Goal: Information Seeking & Learning: Compare options

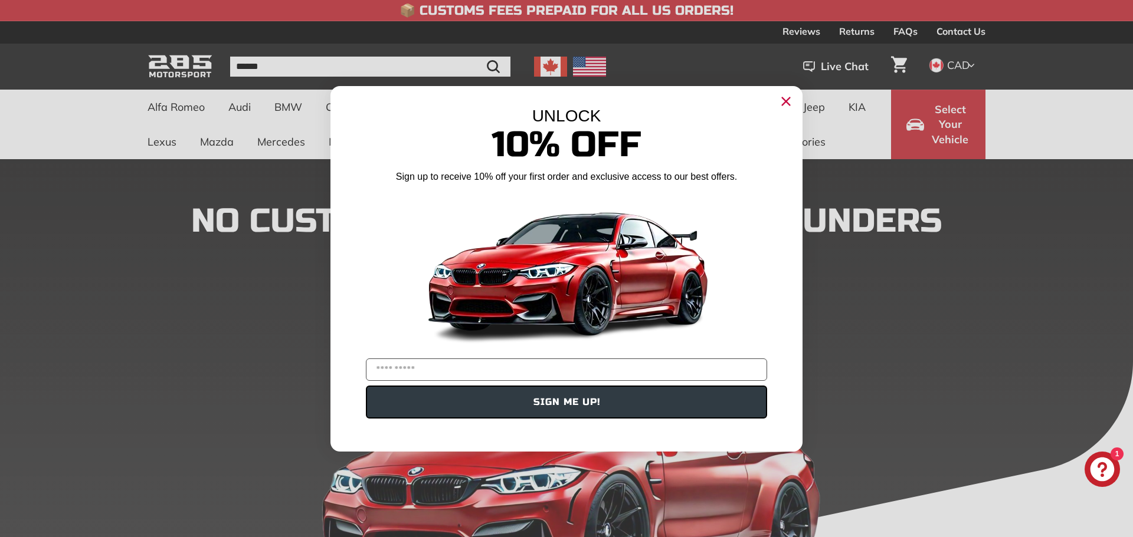
click at [782, 104] on icon "Close dialog" at bounding box center [786, 101] width 8 height 8
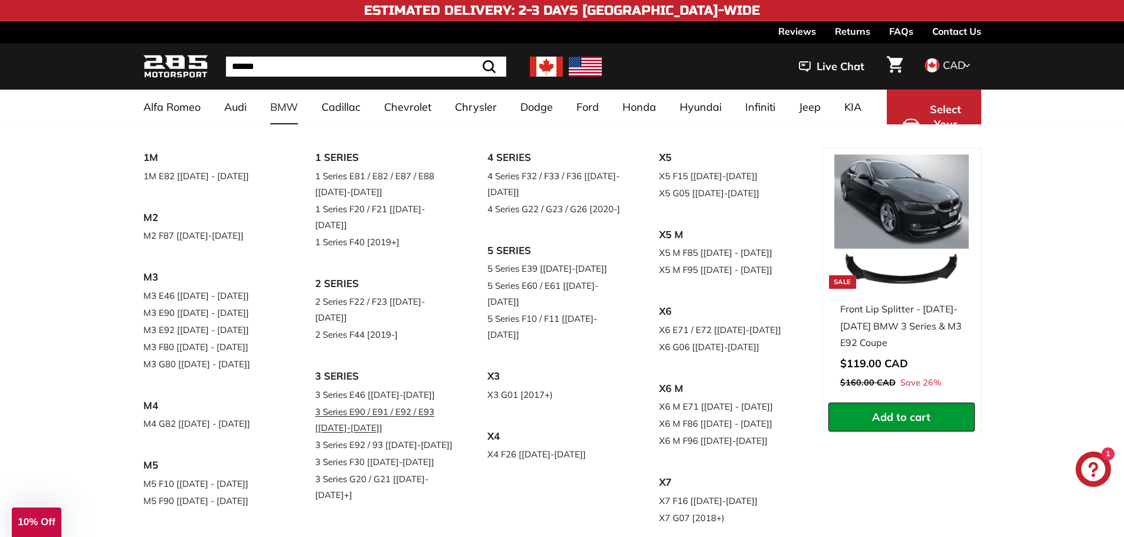
click at [371, 404] on link "3 Series E90 / E91 / E92 / E93 [[DATE]-[DATE]]" at bounding box center [384, 420] width 139 height 33
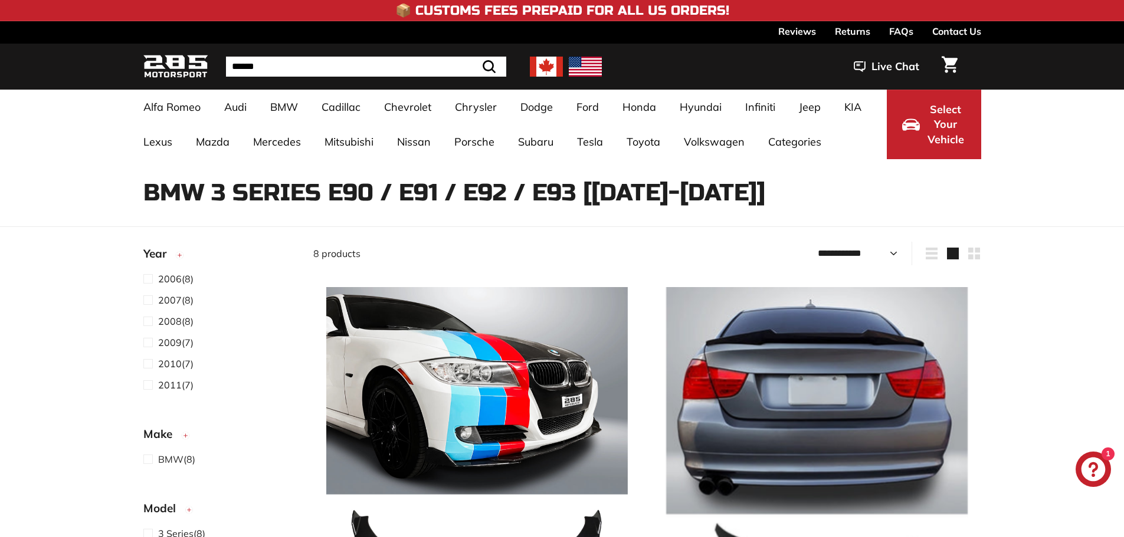
select select "**********"
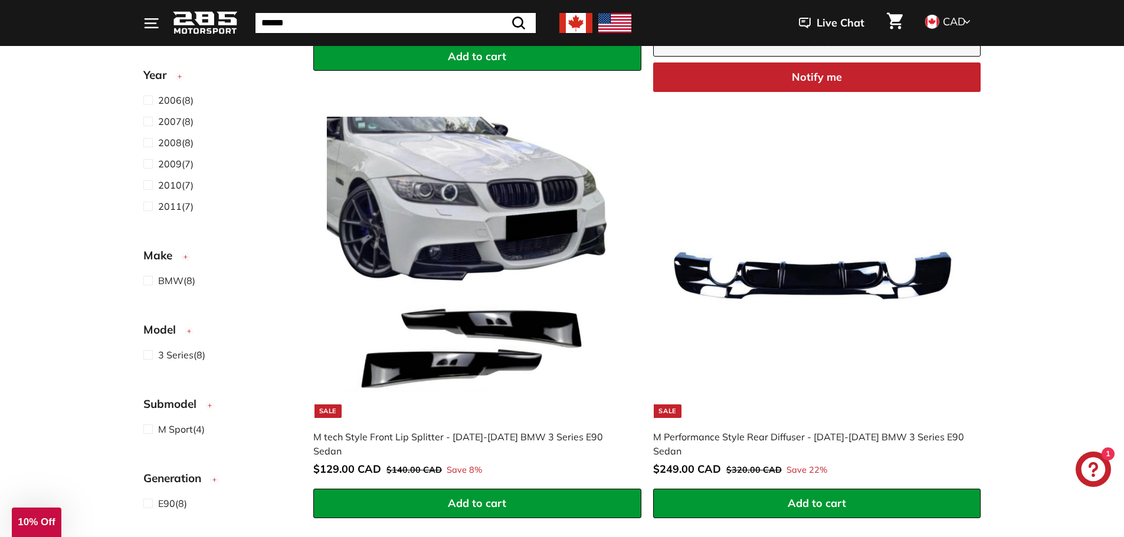
scroll to position [1062, 0]
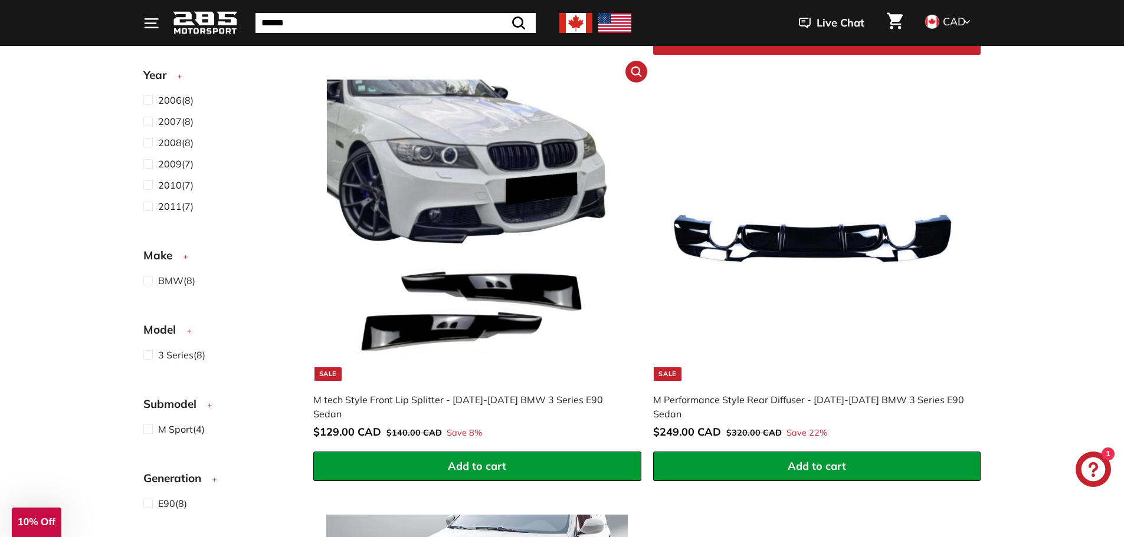
click at [496, 300] on img at bounding box center [476, 230] width 301 height 301
click at [773, 277] on img at bounding box center [816, 230] width 301 height 301
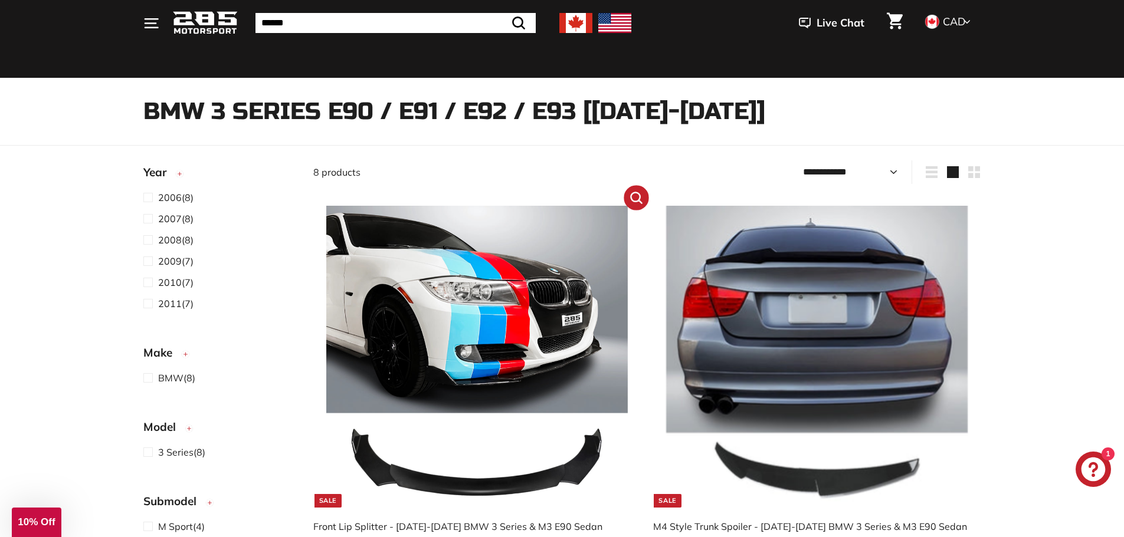
scroll to position [0, 0]
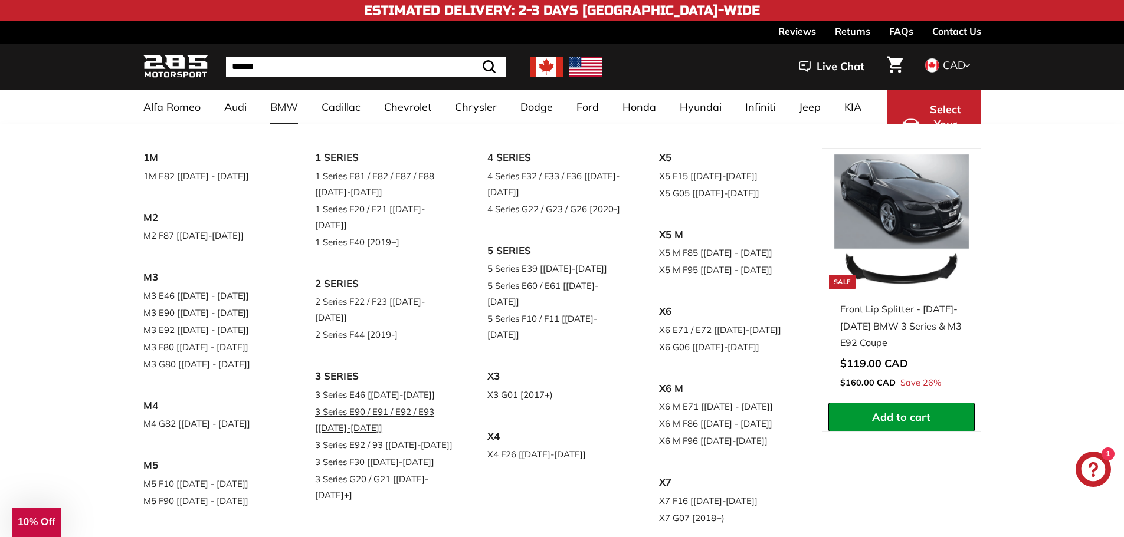
click at [356, 404] on link "3 Series E90 / E91 / E92 / E93 [[DATE]-[DATE]]" at bounding box center [384, 420] width 139 height 33
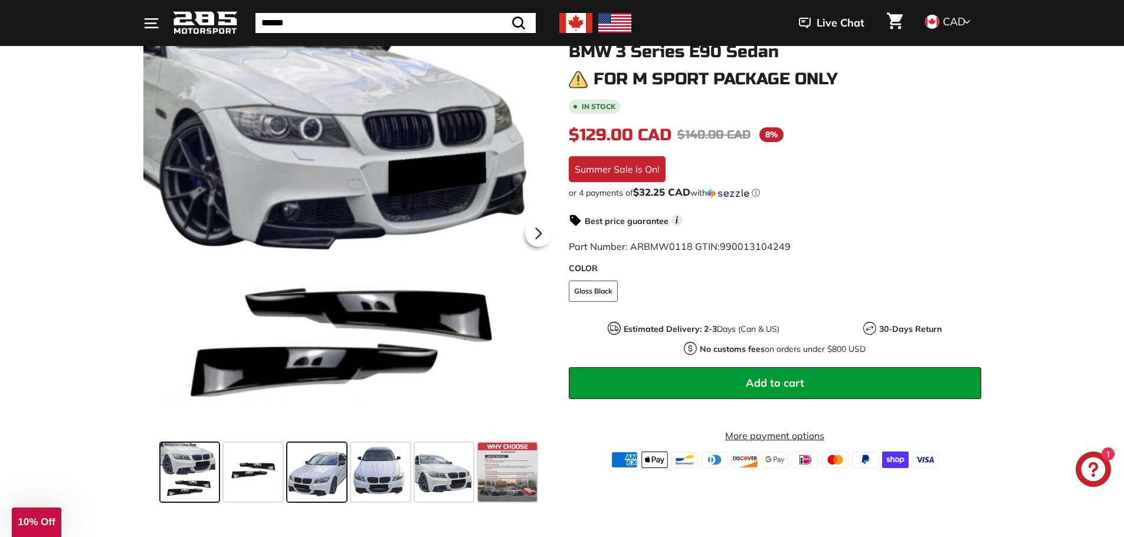
click at [303, 477] on span at bounding box center [316, 472] width 59 height 59
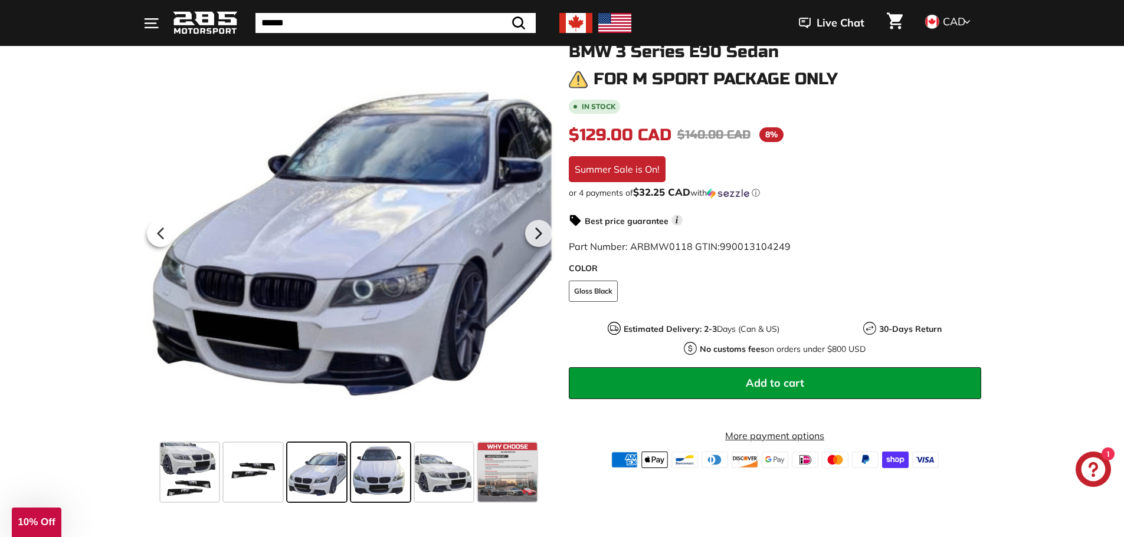
click at [382, 479] on span at bounding box center [380, 472] width 59 height 59
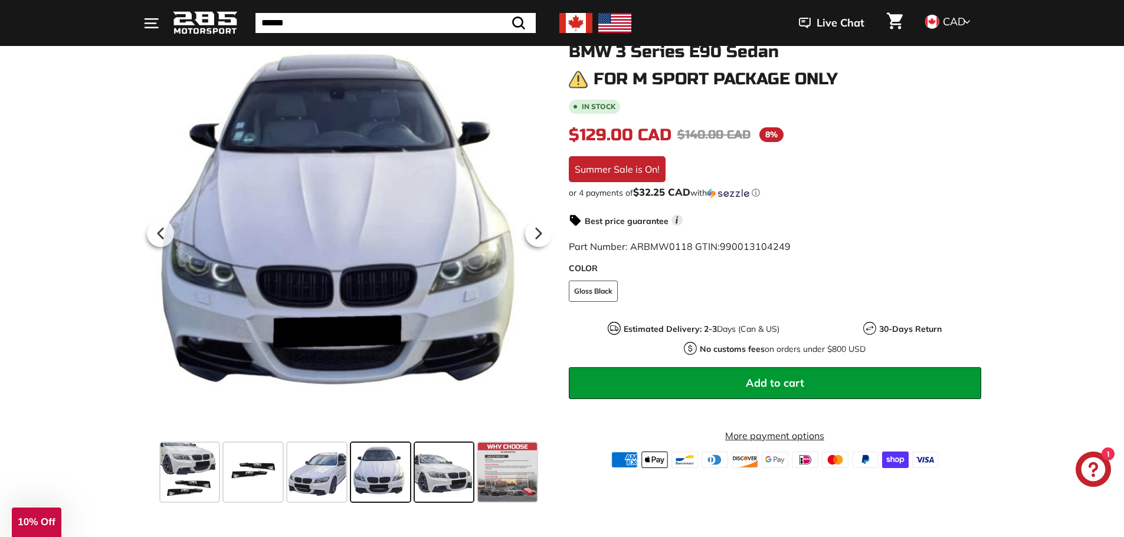
click at [438, 483] on span at bounding box center [444, 472] width 59 height 59
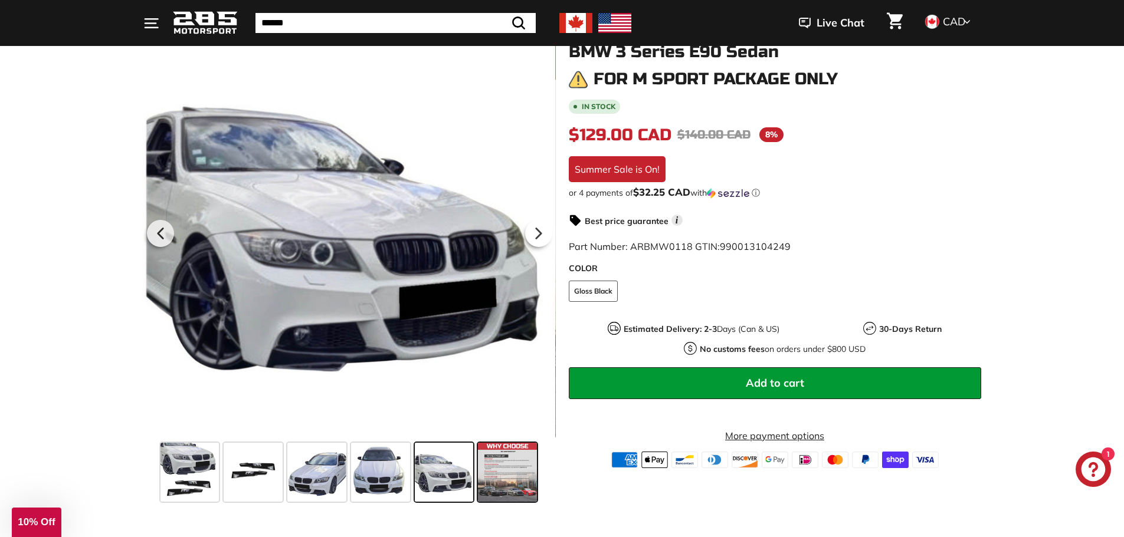
click at [485, 487] on span at bounding box center [507, 472] width 59 height 59
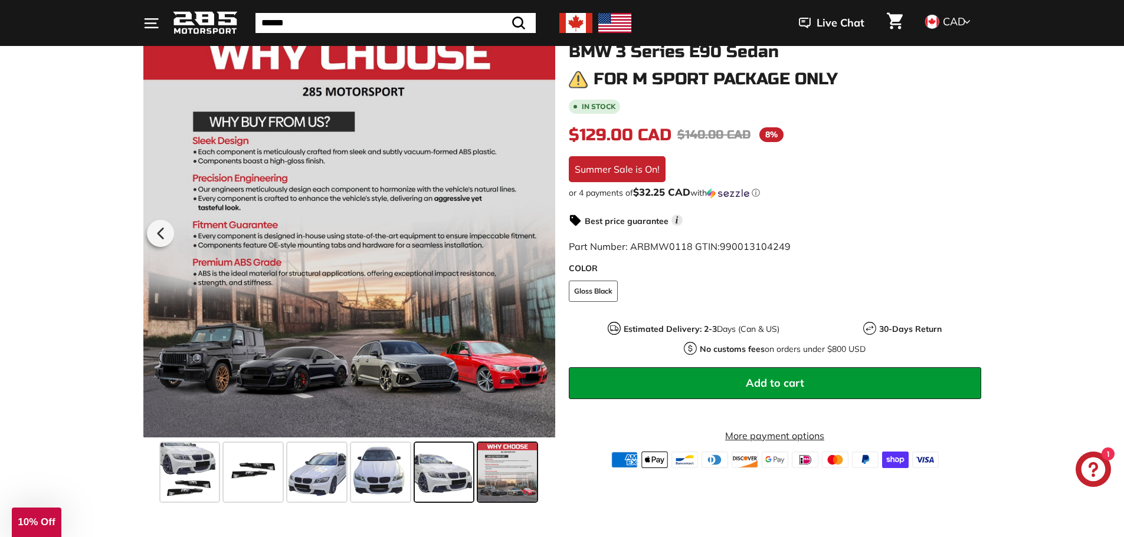
click at [438, 483] on span at bounding box center [444, 472] width 59 height 59
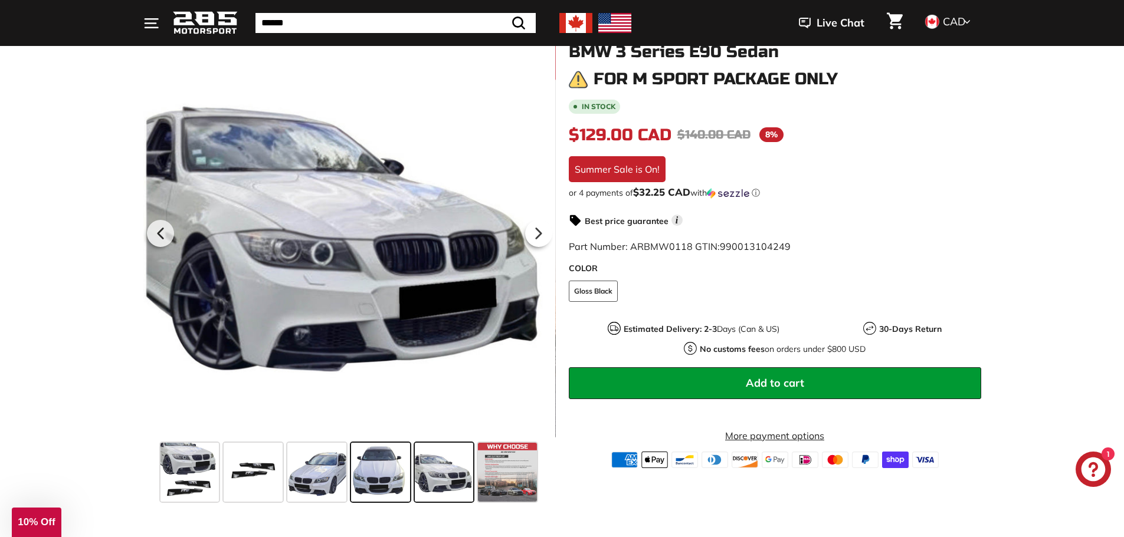
click at [362, 475] on span at bounding box center [380, 472] width 59 height 59
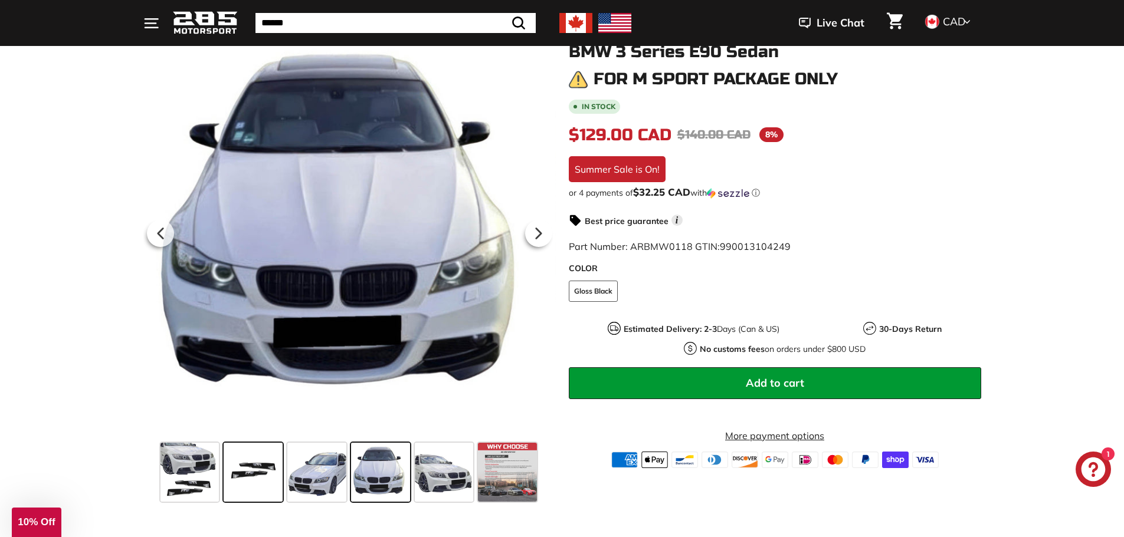
click at [265, 470] on span at bounding box center [253, 472] width 59 height 59
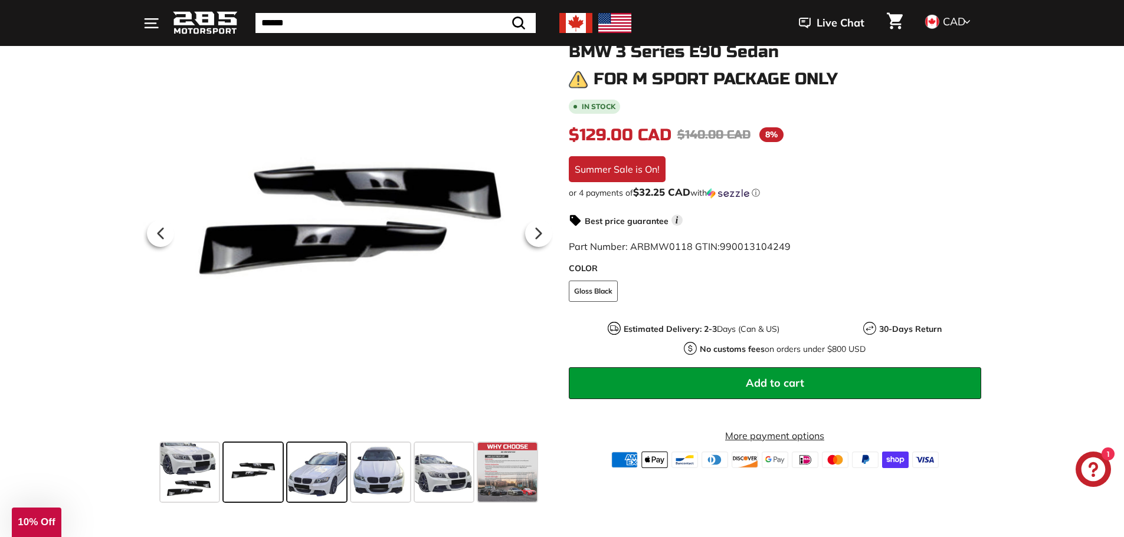
click at [330, 475] on span at bounding box center [316, 472] width 59 height 59
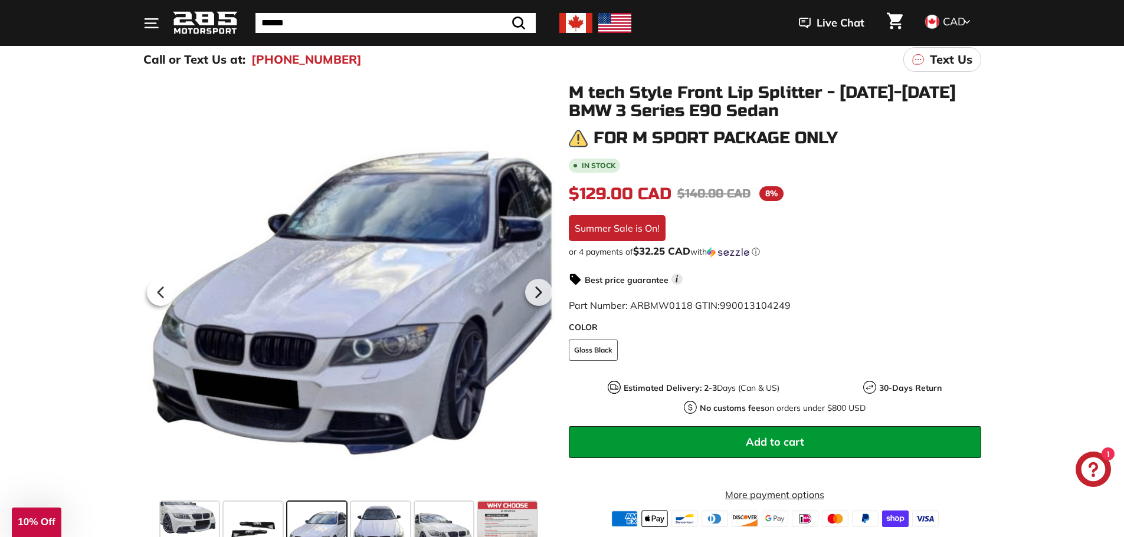
scroll to position [177, 0]
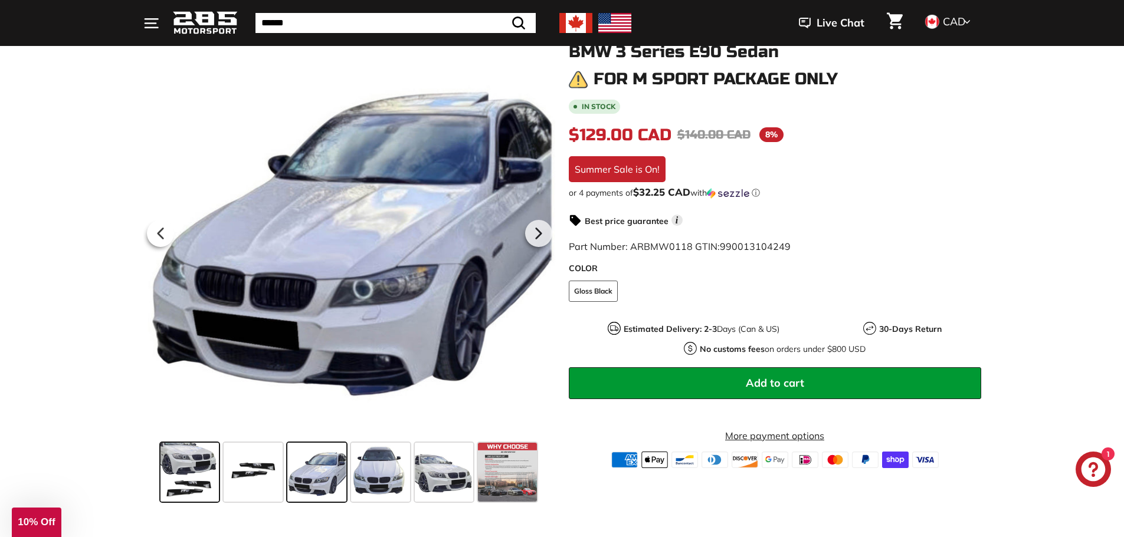
click at [180, 473] on span at bounding box center [189, 472] width 59 height 59
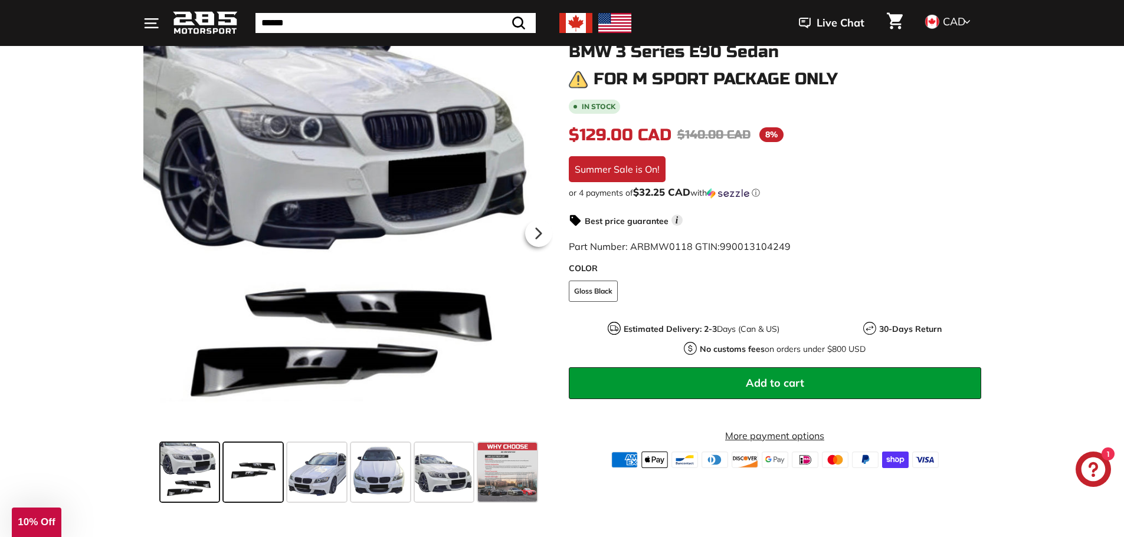
click at [229, 478] on span at bounding box center [253, 472] width 59 height 59
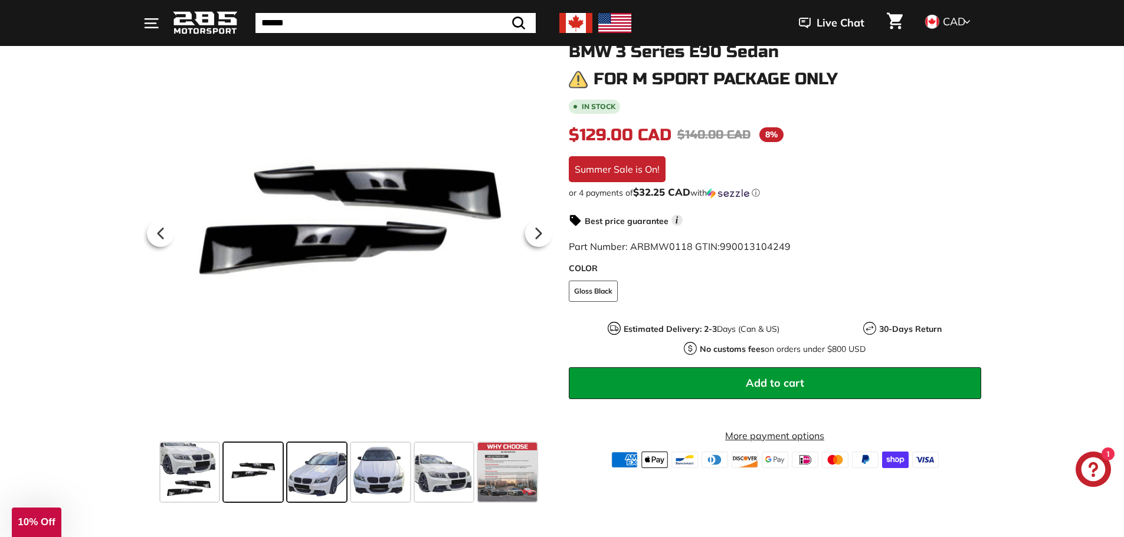
click at [301, 480] on span at bounding box center [316, 472] width 59 height 59
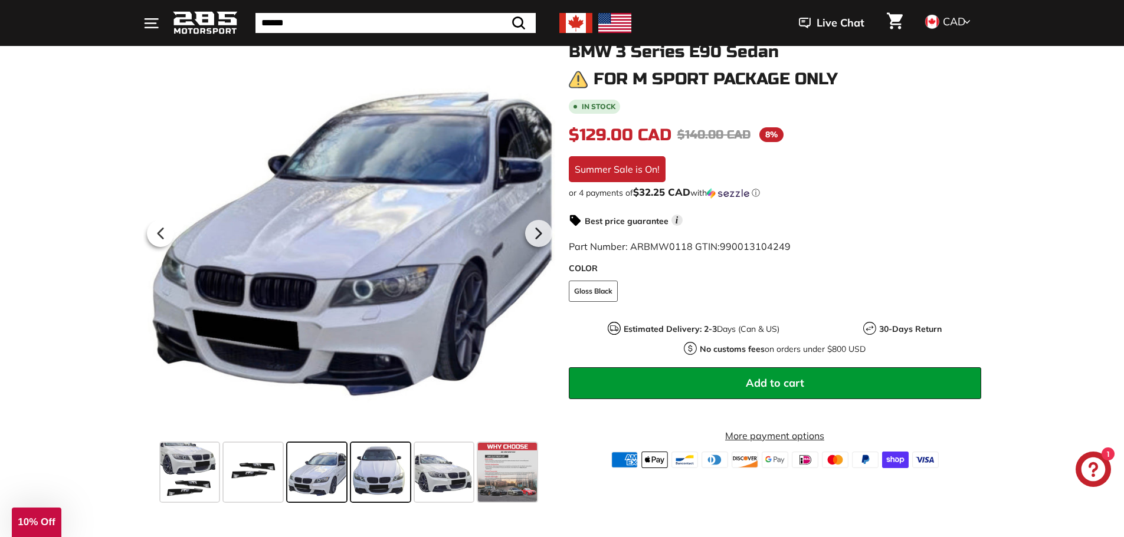
click at [386, 478] on span at bounding box center [380, 472] width 59 height 59
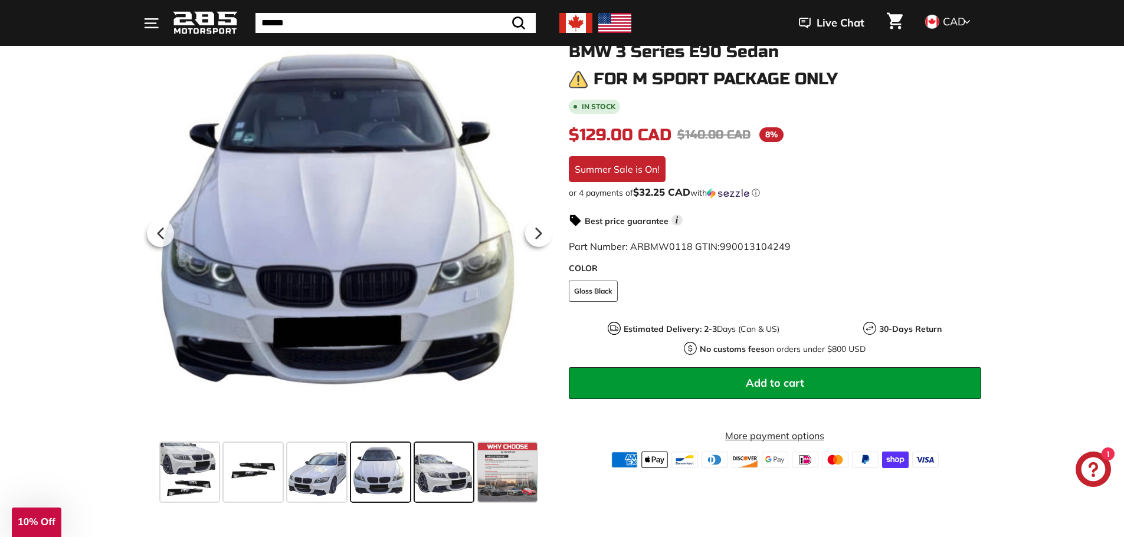
click at [425, 477] on span at bounding box center [444, 472] width 59 height 59
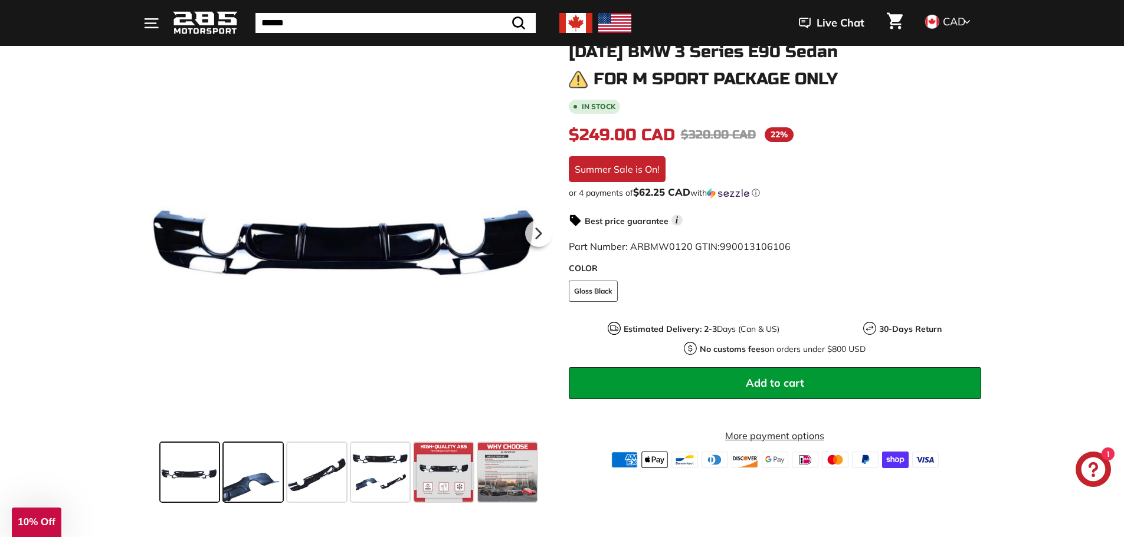
click at [261, 470] on span at bounding box center [253, 472] width 59 height 59
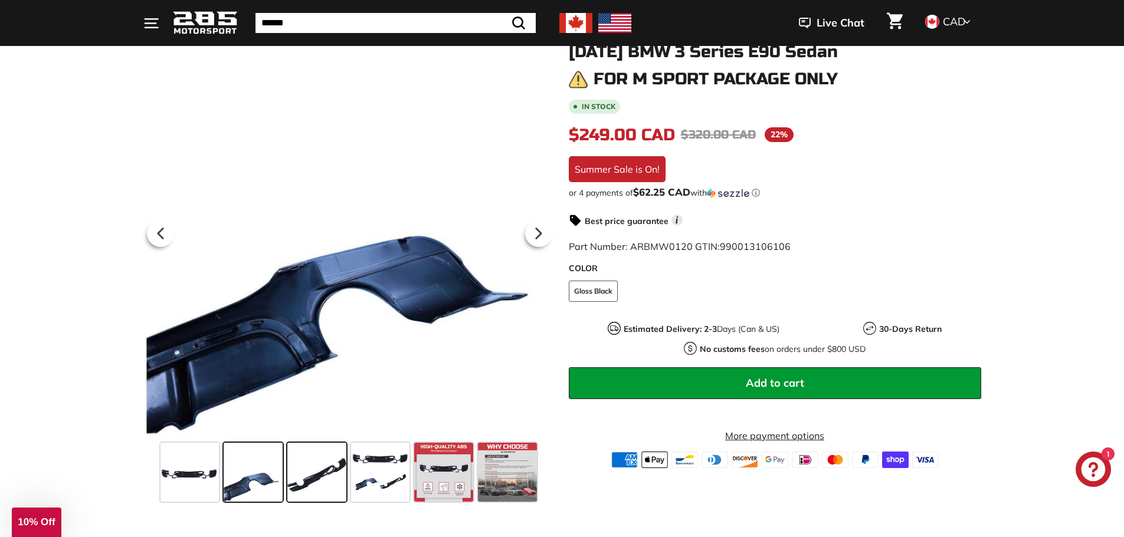
click at [319, 474] on span at bounding box center [316, 472] width 59 height 59
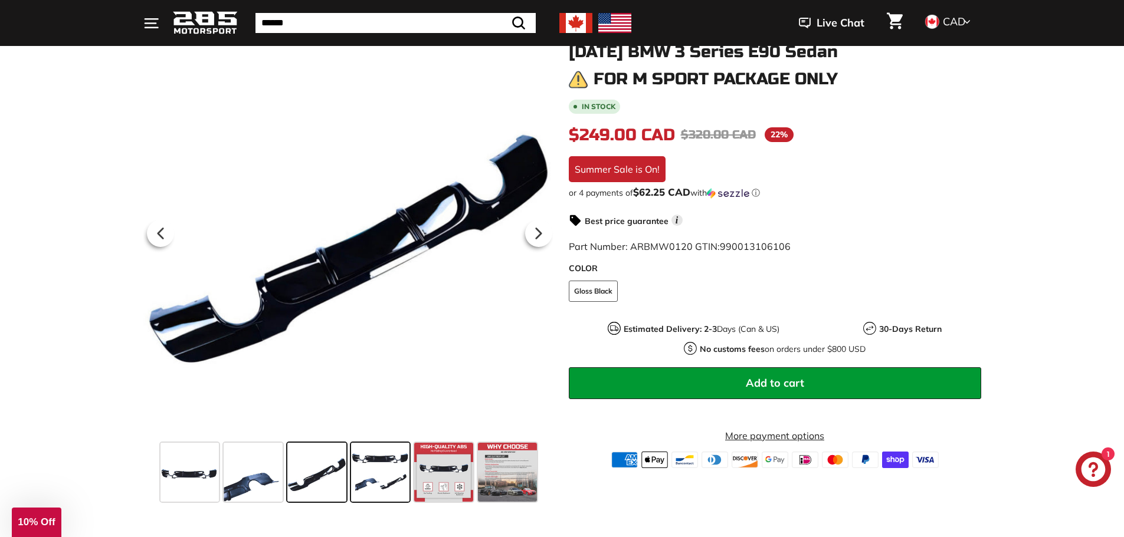
click at [386, 473] on span at bounding box center [380, 472] width 59 height 59
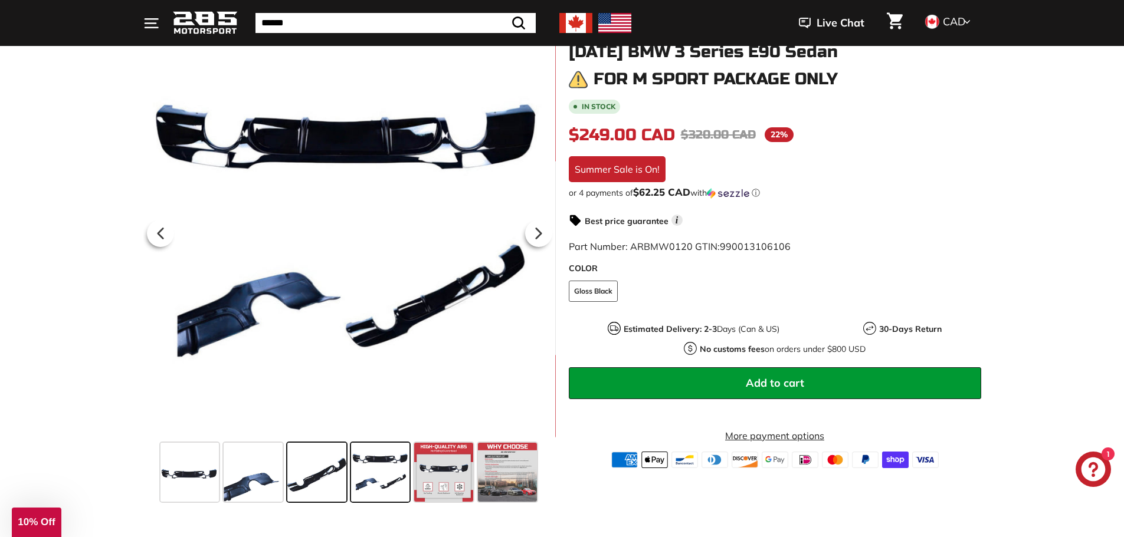
click at [328, 470] on span at bounding box center [316, 472] width 59 height 59
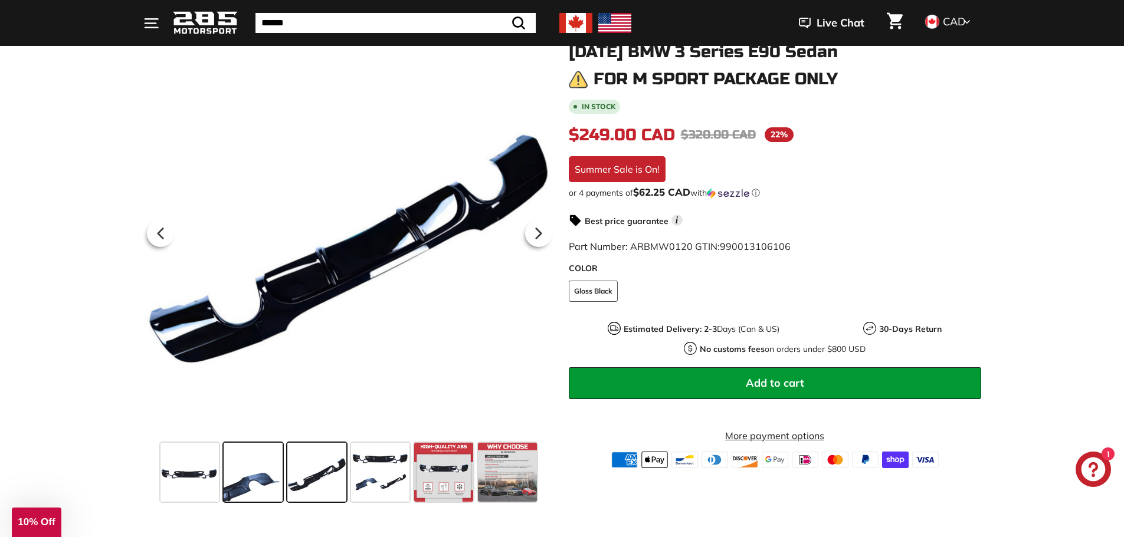
click at [260, 470] on span at bounding box center [253, 472] width 59 height 59
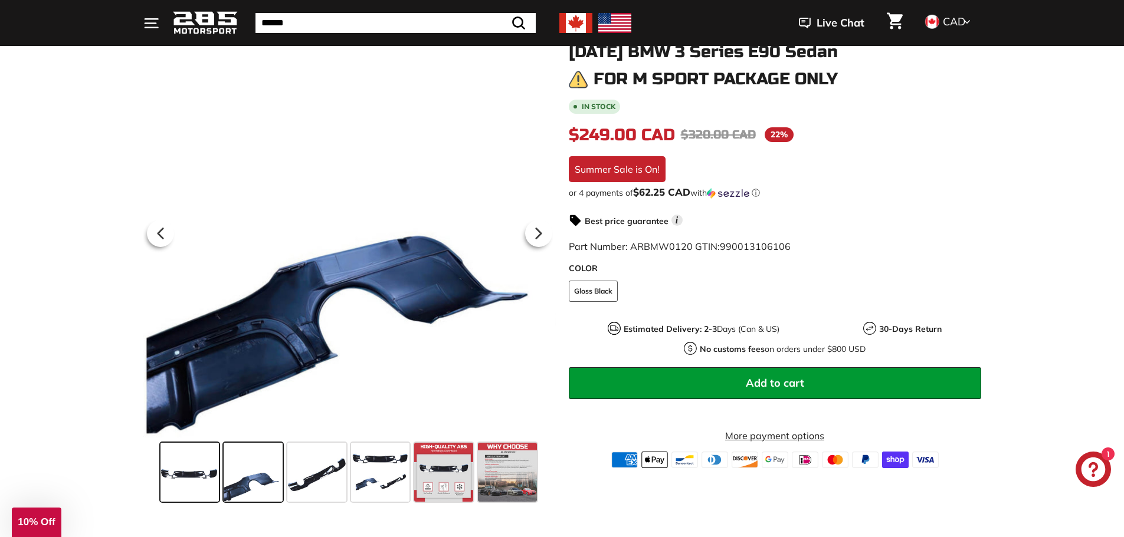
click at [215, 469] on span at bounding box center [189, 472] width 59 height 59
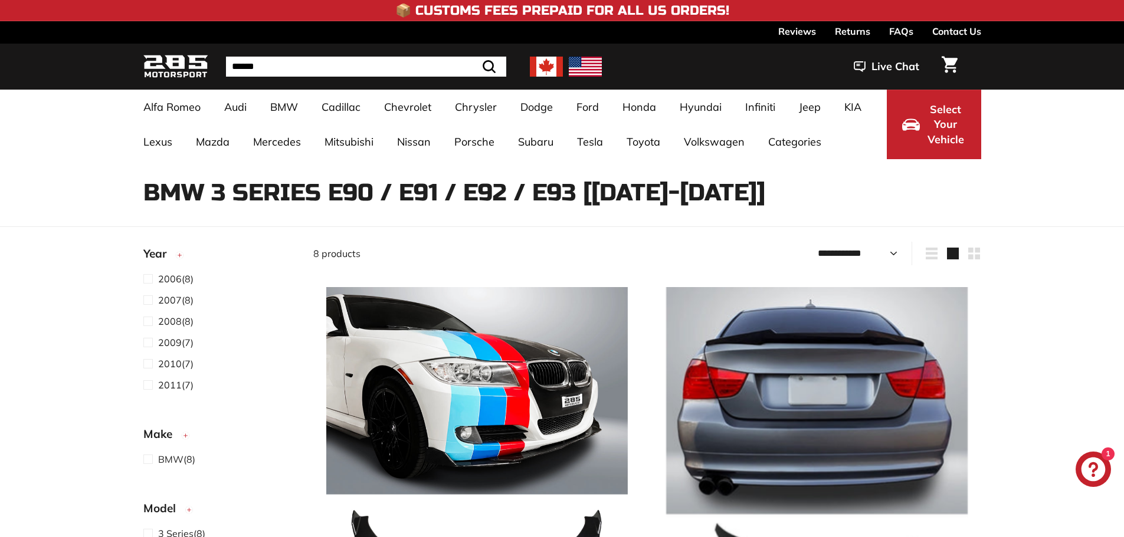
select select "**********"
